Goal: Task Accomplishment & Management: Use online tool/utility

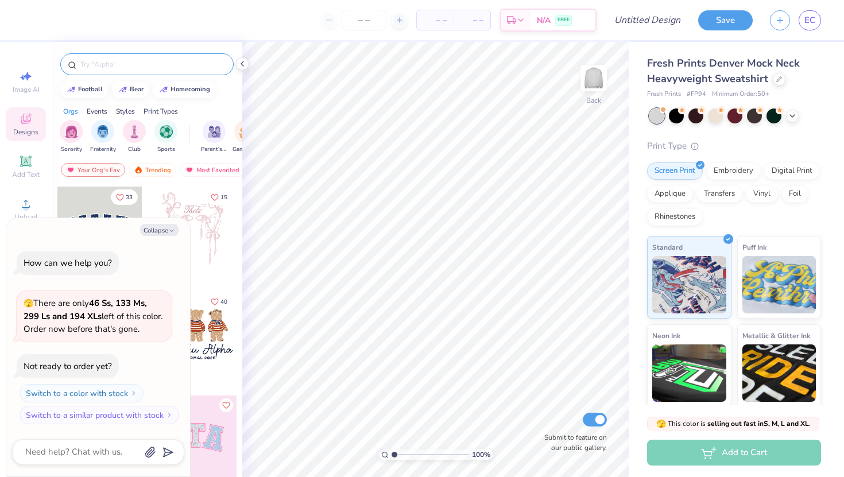
type textarea "x"
click at [144, 63] on input "text" at bounding box center [152, 64] width 147 height 11
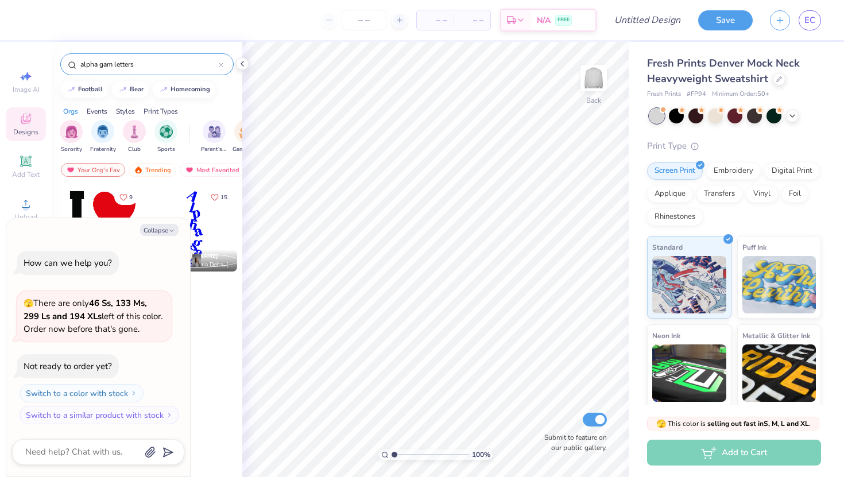
type input "alpha gam letters"
click at [161, 230] on button "Collapse" at bounding box center [159, 230] width 38 height 12
type textarea "x"
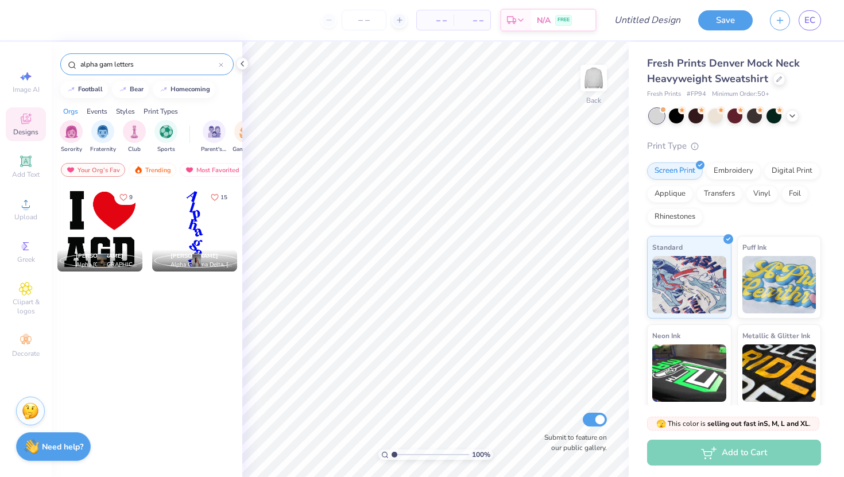
click at [163, 65] on input "alpha gam letters" at bounding box center [149, 64] width 140 height 11
click at [225, 64] on div "alpha gam letters" at bounding box center [146, 64] width 173 height 22
click at [224, 64] on div "alpha gam letters" at bounding box center [146, 64] width 173 height 22
click at [222, 64] on icon at bounding box center [221, 65] width 5 height 5
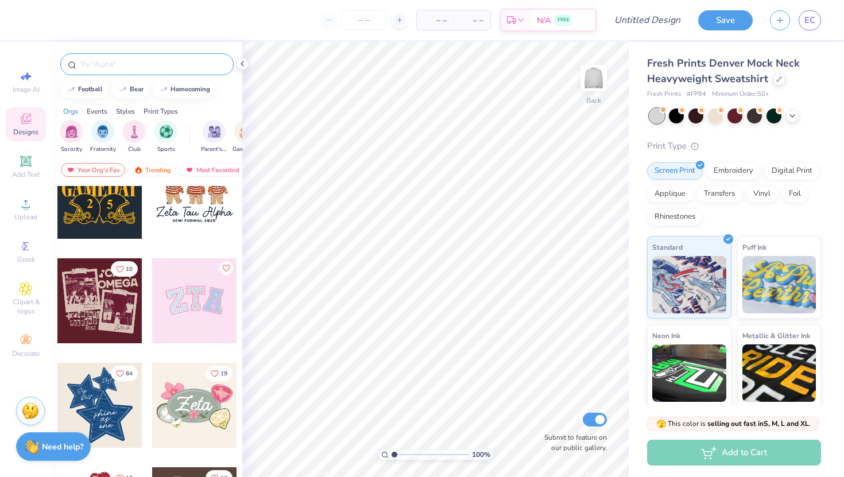
scroll to position [140, 0]
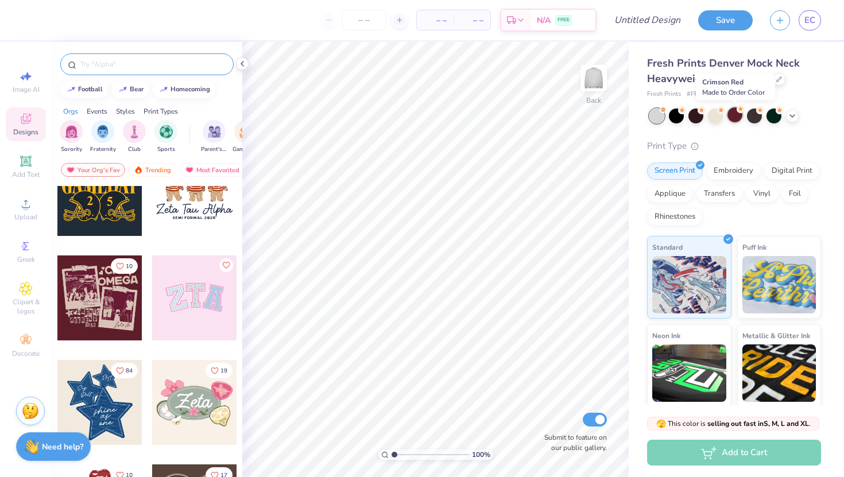
click at [737, 114] on div at bounding box center [735, 114] width 15 height 15
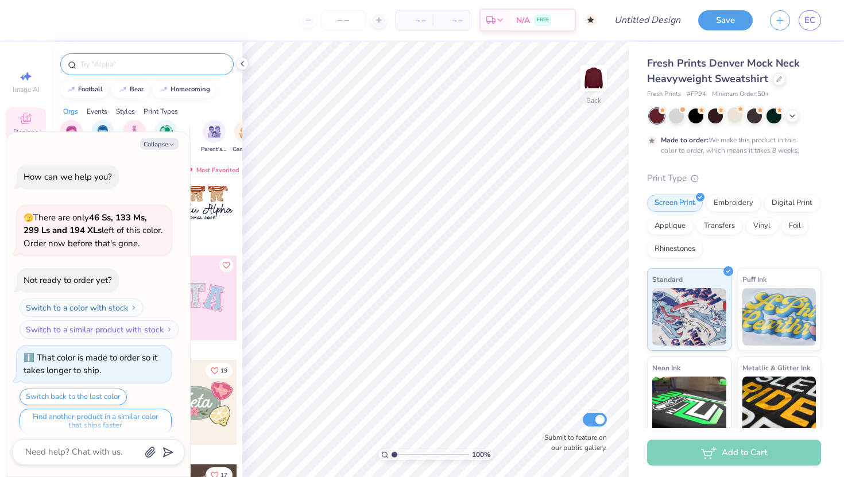
scroll to position [9, 0]
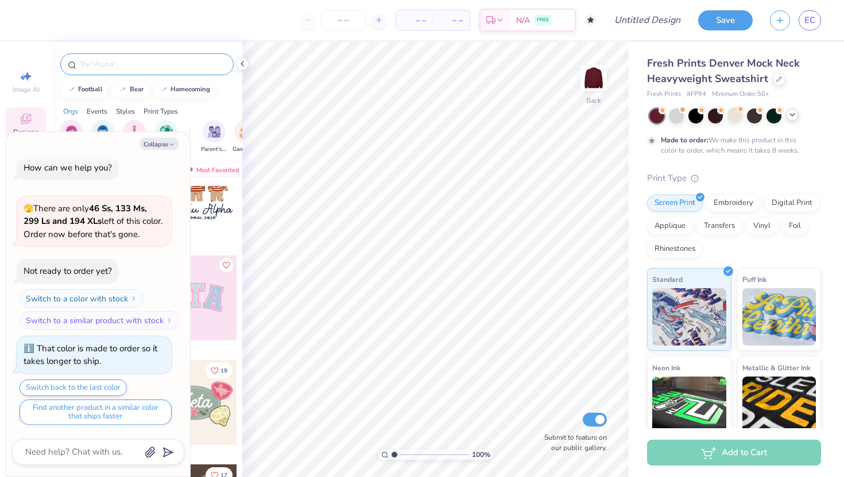
click at [796, 119] on icon at bounding box center [792, 114] width 9 height 9
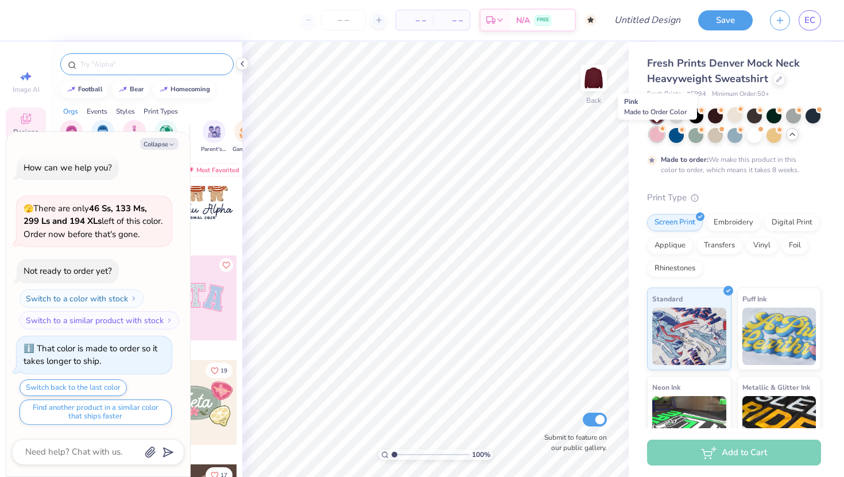
click at [658, 134] on div at bounding box center [657, 134] width 15 height 15
click at [697, 135] on div at bounding box center [696, 134] width 15 height 15
click at [757, 117] on div at bounding box center [754, 114] width 15 height 15
click at [718, 119] on div at bounding box center [715, 114] width 15 height 15
click at [730, 114] on div at bounding box center [735, 114] width 15 height 15
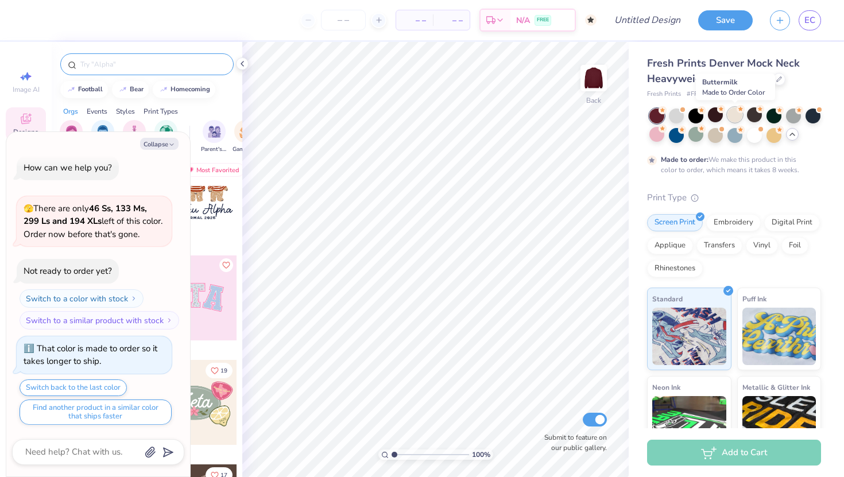
click at [736, 114] on div at bounding box center [735, 114] width 15 height 15
click at [151, 145] on button "Collapse" at bounding box center [159, 144] width 38 height 12
type textarea "x"
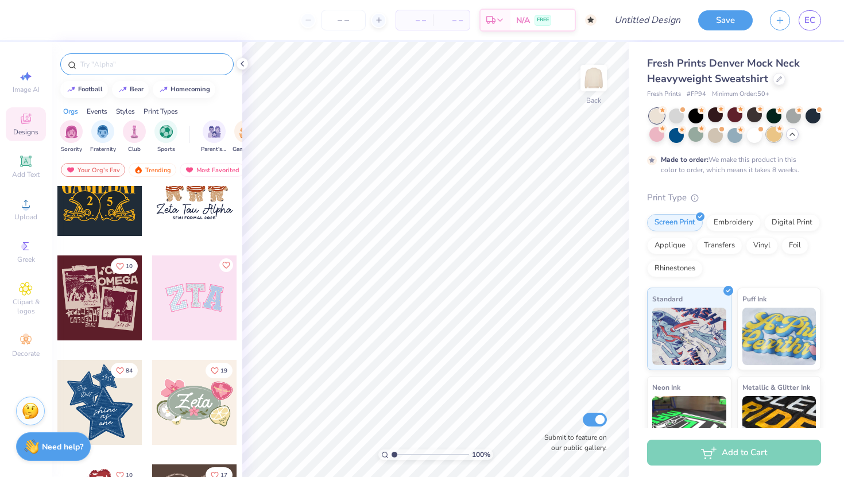
click at [771, 135] on div at bounding box center [774, 134] width 15 height 15
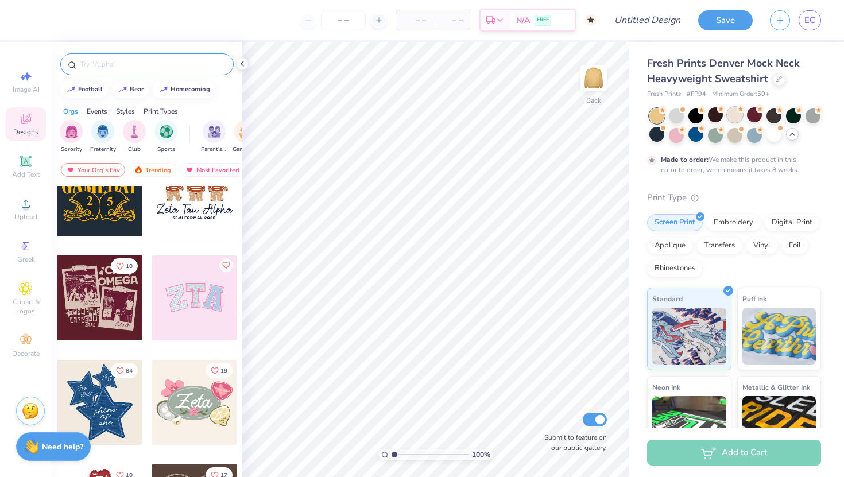
click at [736, 116] on div at bounding box center [735, 114] width 15 height 15
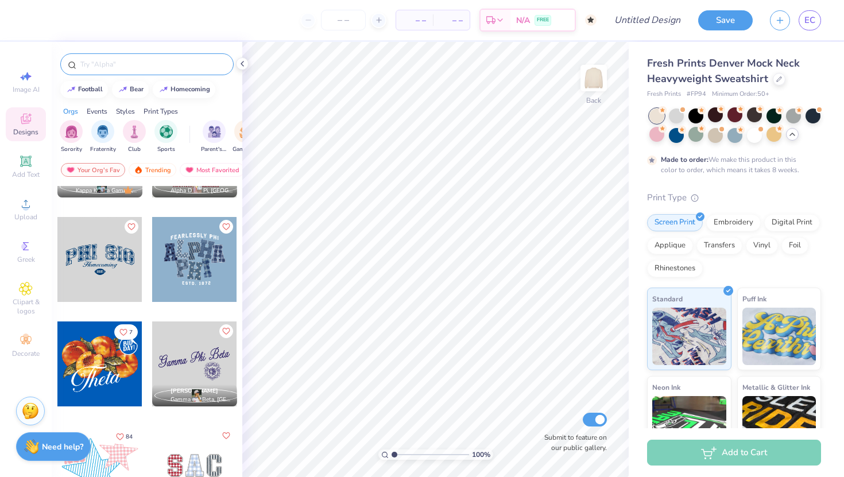
scroll to position [599, 0]
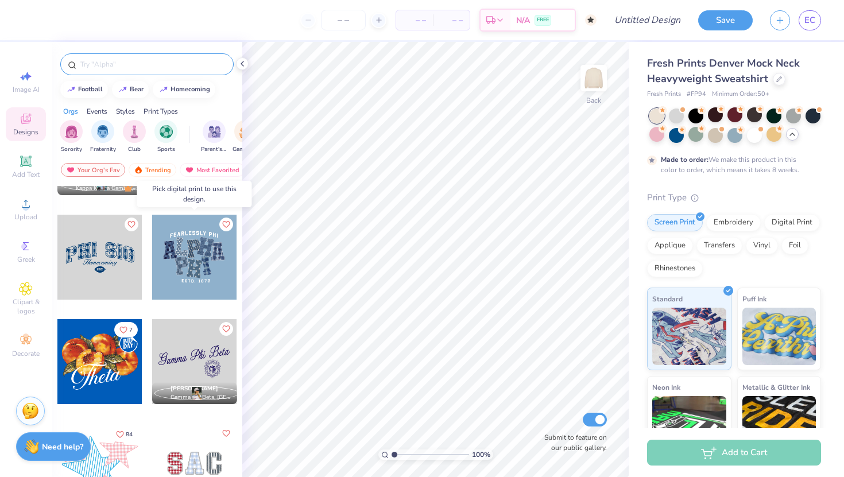
click at [152, 257] on div at bounding box center [109, 257] width 85 height 85
click at [214, 257] on div at bounding box center [194, 257] width 85 height 85
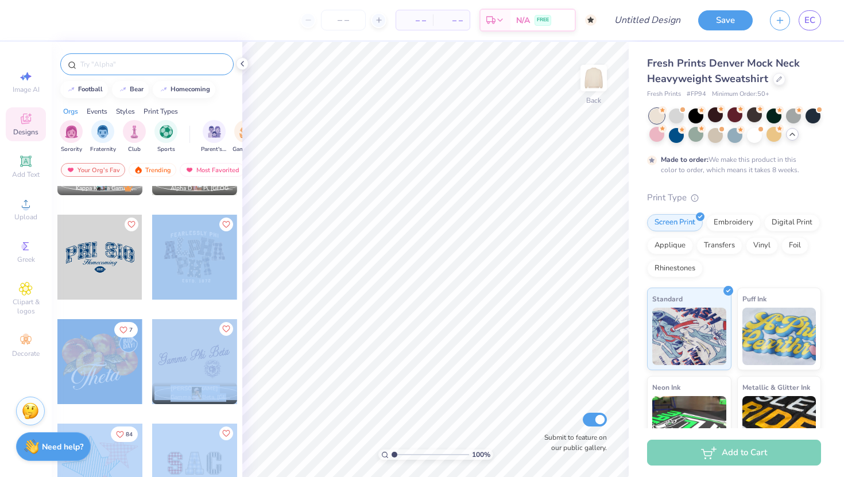
click at [389, 245] on div "– – Per Item – – Total Est. Delivery N/A FREE Design Title Save EC Image AI Des…" at bounding box center [422, 238] width 844 height 477
click at [234, 248] on div at bounding box center [194, 257] width 85 height 85
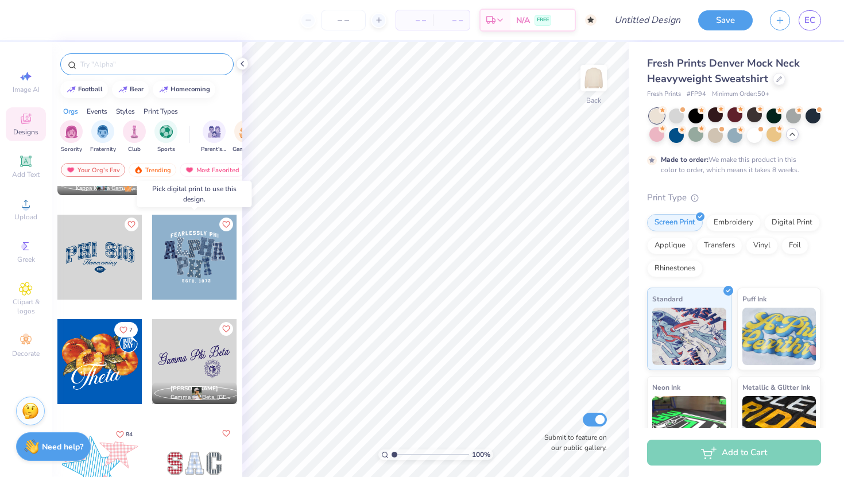
click at [219, 253] on div at bounding box center [194, 257] width 85 height 85
click at [192, 259] on div at bounding box center [194, 257] width 85 height 85
click at [773, 225] on div "Digital Print" at bounding box center [793, 221] width 56 height 17
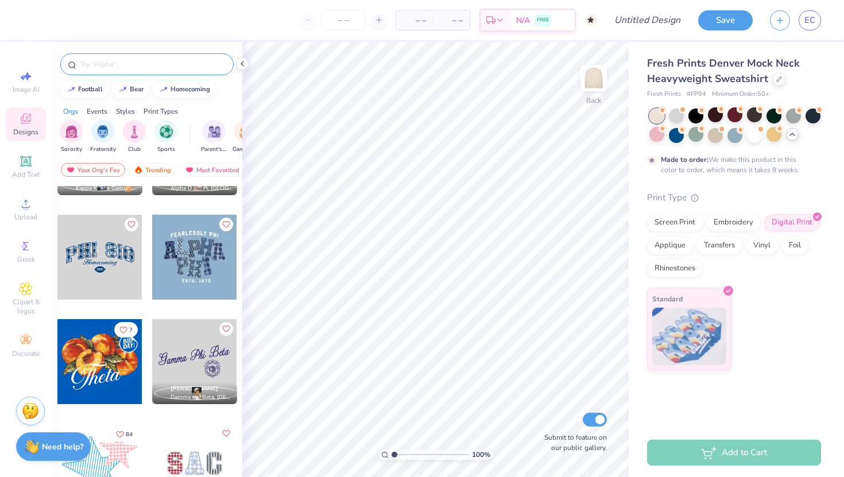
click at [182, 269] on div at bounding box center [194, 257] width 85 height 85
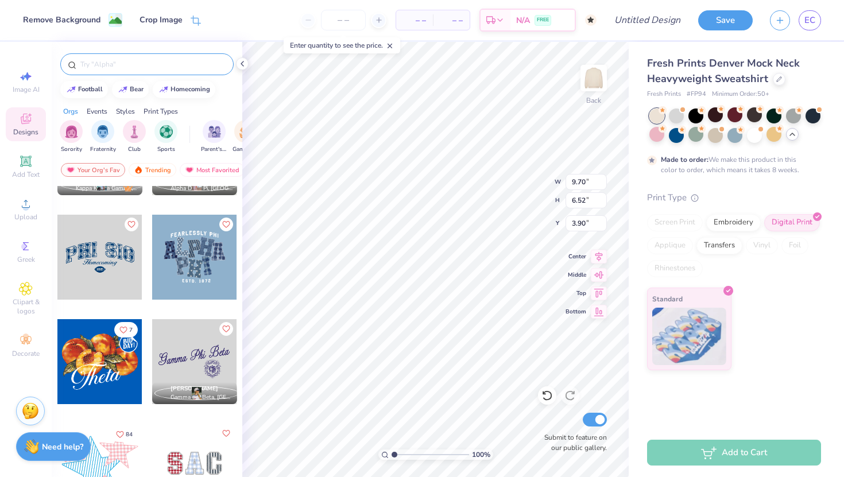
type input "7.43"
type input "1.08"
type input "3.00"
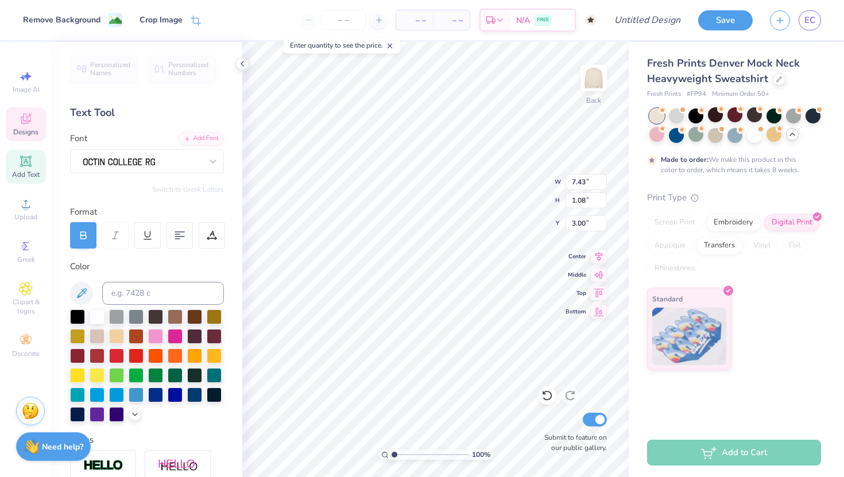
type input "9.70"
type input "6.52"
type input "3.90"
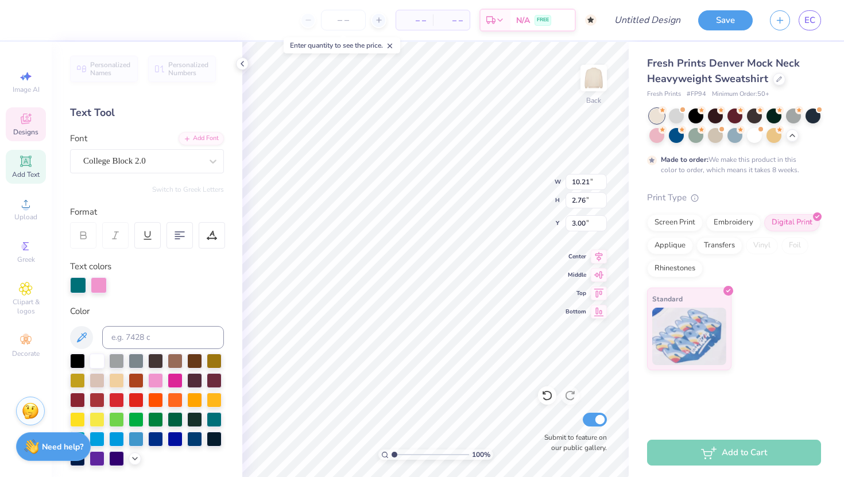
type textarea "Al ZETA"
